Goal: Information Seeking & Learning: Learn about a topic

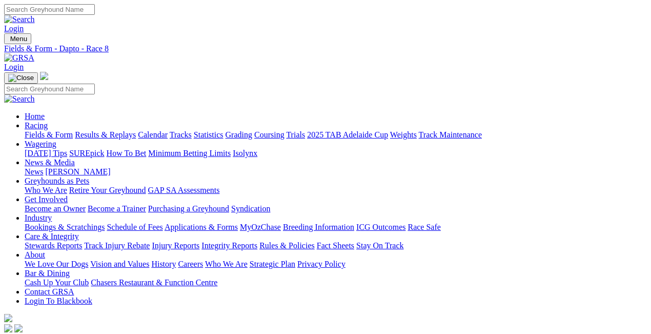
click at [87, 333] on select "[GEOGRAPHIC_DATA] [GEOGRAPHIC_DATA] [GEOGRAPHIC_DATA] [GEOGRAPHIC_DATA] [GEOGRA…" at bounding box center [45, 339] width 83 height 10
select select "WA"
click at [41, 333] on select "[GEOGRAPHIC_DATA] [GEOGRAPHIC_DATA] [GEOGRAPHIC_DATA] [GEOGRAPHIC_DATA] [GEOGRA…" at bounding box center [45, 339] width 83 height 10
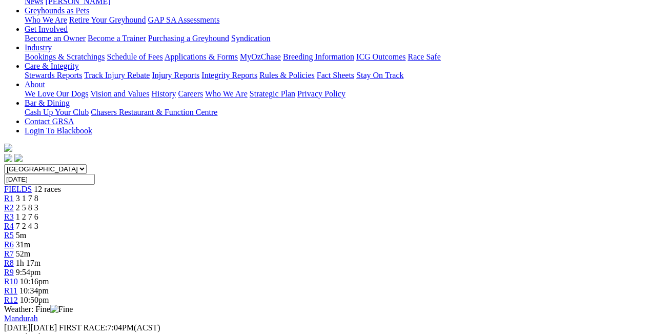
scroll to position [171, 0]
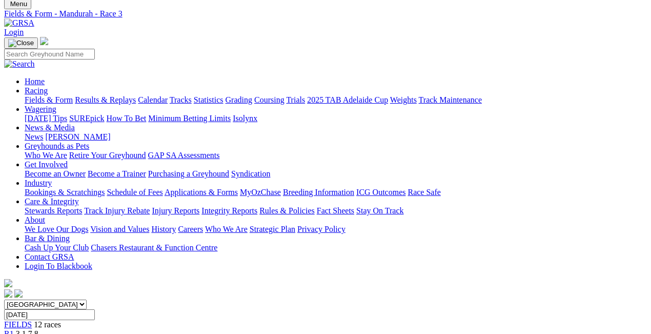
scroll to position [34, 0]
